Goal: Task Accomplishment & Management: Manage account settings

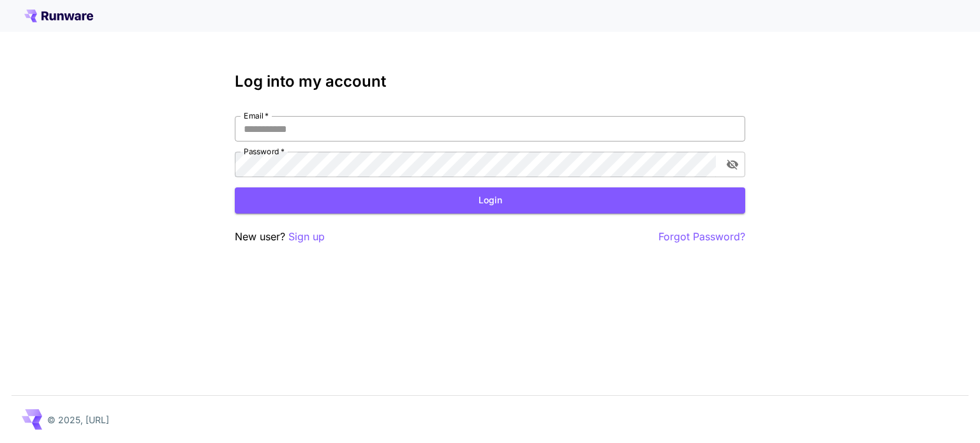
click at [373, 129] on input "Email   *" at bounding box center [490, 129] width 510 height 26
click at [407, 135] on input "Email   *" at bounding box center [490, 129] width 510 height 26
click at [405, 127] on input "Email   *" at bounding box center [490, 129] width 510 height 26
type input "**********"
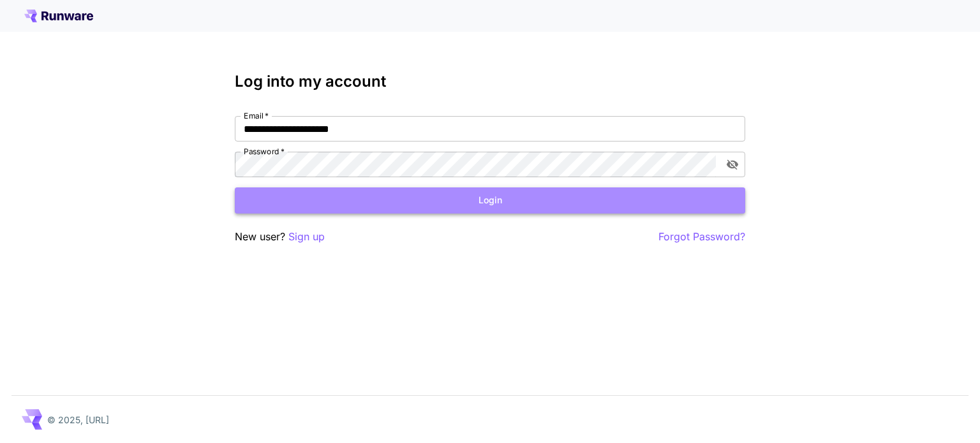
click at [412, 200] on button "Login" at bounding box center [490, 201] width 510 height 26
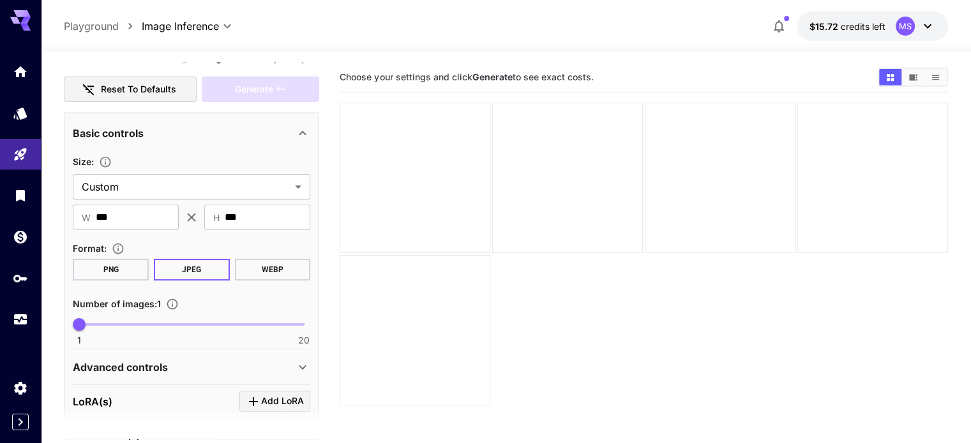
scroll to position [191, 0]
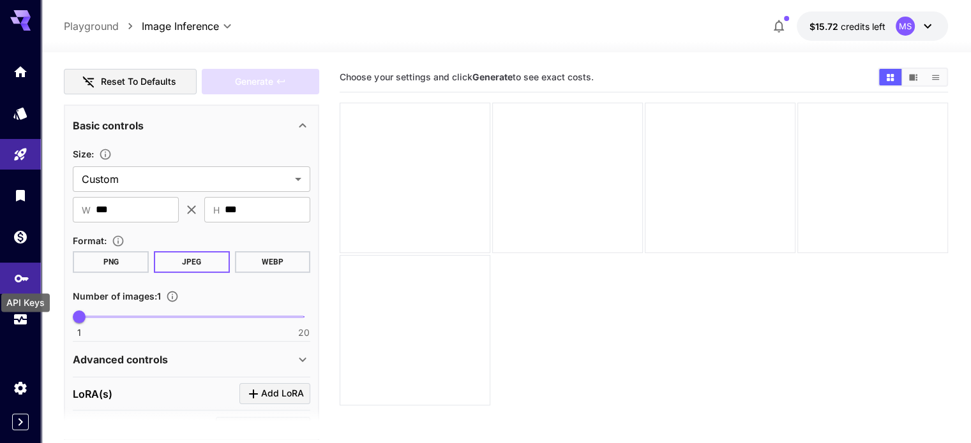
click at [18, 282] on icon "API Keys" at bounding box center [21, 274] width 15 height 15
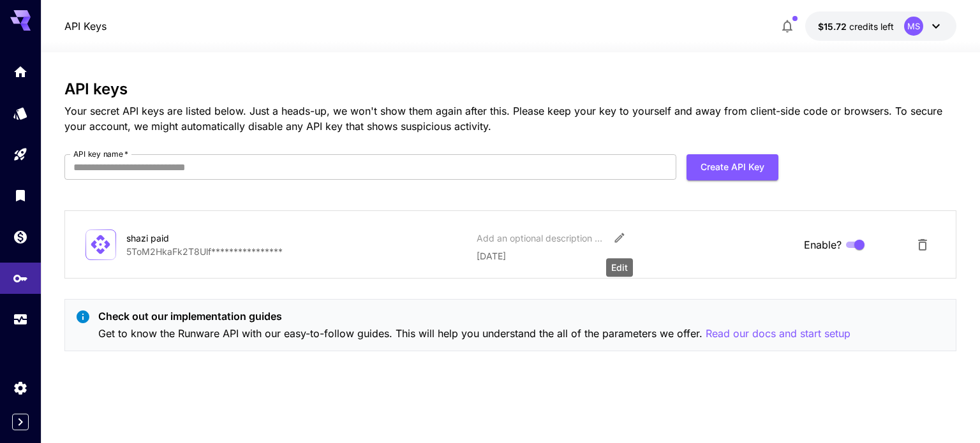
click at [621, 241] on icon "Edit" at bounding box center [619, 238] width 13 height 13
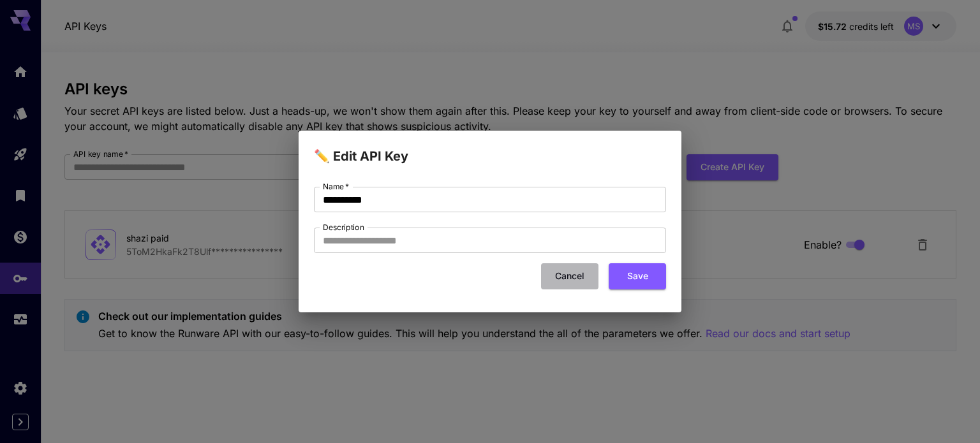
click at [567, 278] on button "Cancel" at bounding box center [569, 277] width 57 height 26
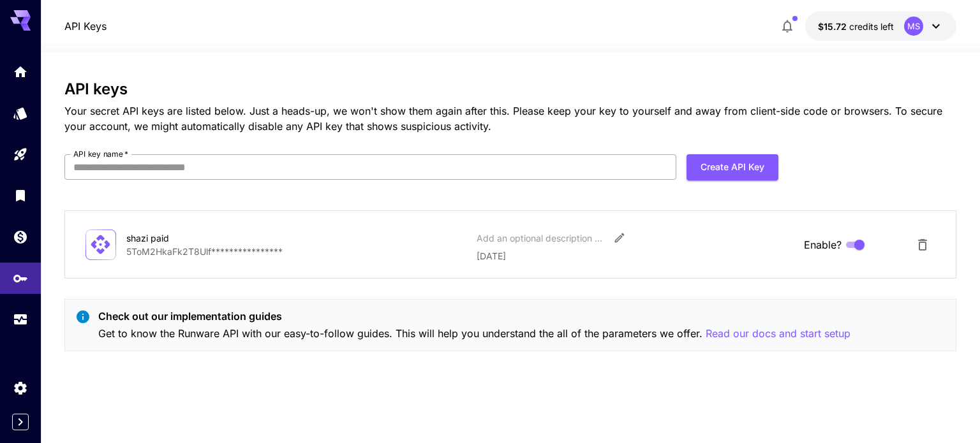
click at [388, 167] on input "API key name   *" at bounding box center [370, 167] width 612 height 26
type input "*********"
click at [731, 170] on button "Create API Key" at bounding box center [733, 167] width 92 height 26
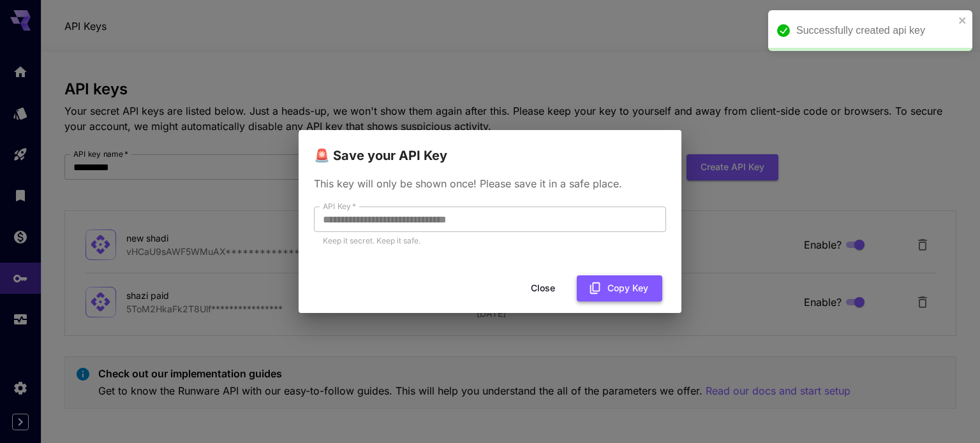
click at [599, 288] on icon "button" at bounding box center [595, 288] width 10 height 11
click at [535, 288] on button "Close" at bounding box center [542, 289] width 57 height 26
